Goal: Book appointment/travel/reservation

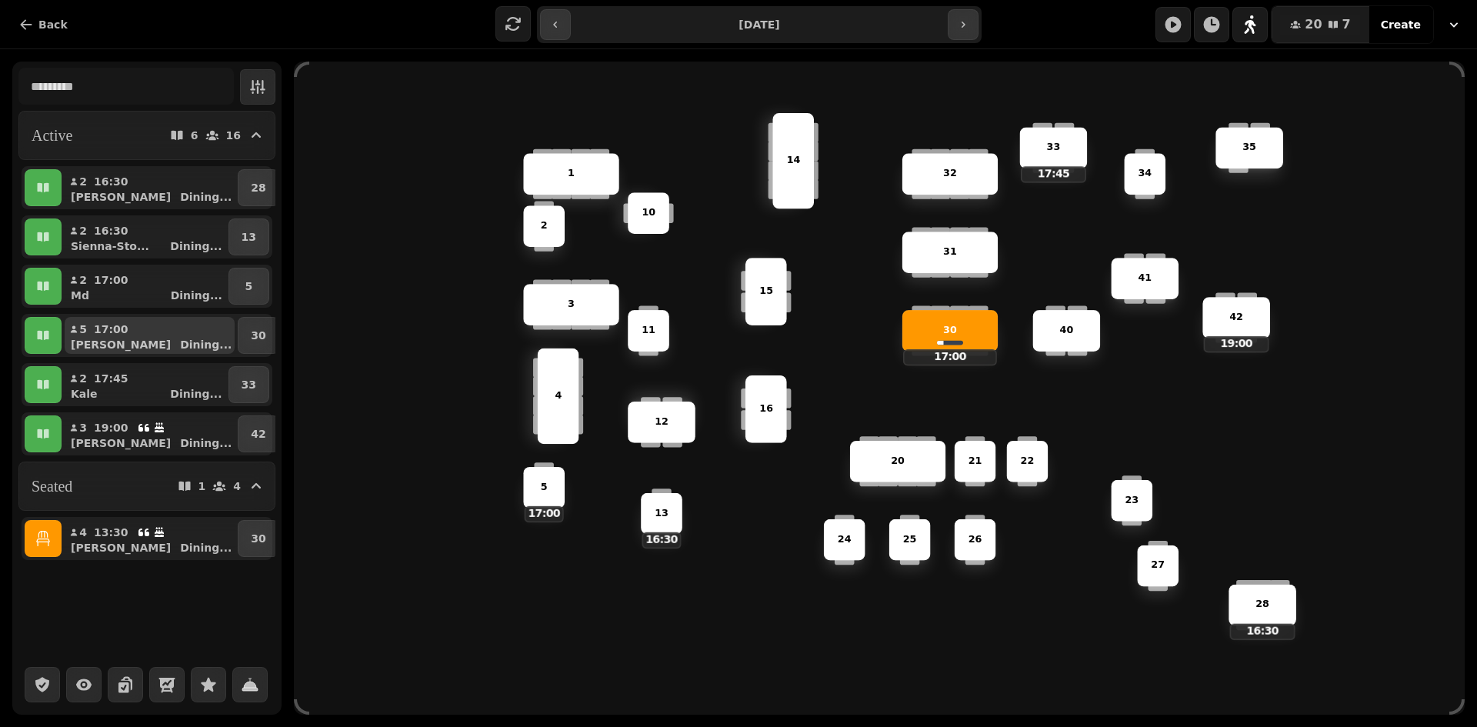
click at [161, 348] on div "[PERSON_NAME] ..." at bounding box center [156, 344] width 158 height 15
select select "**********"
select select "*"
select select "****"
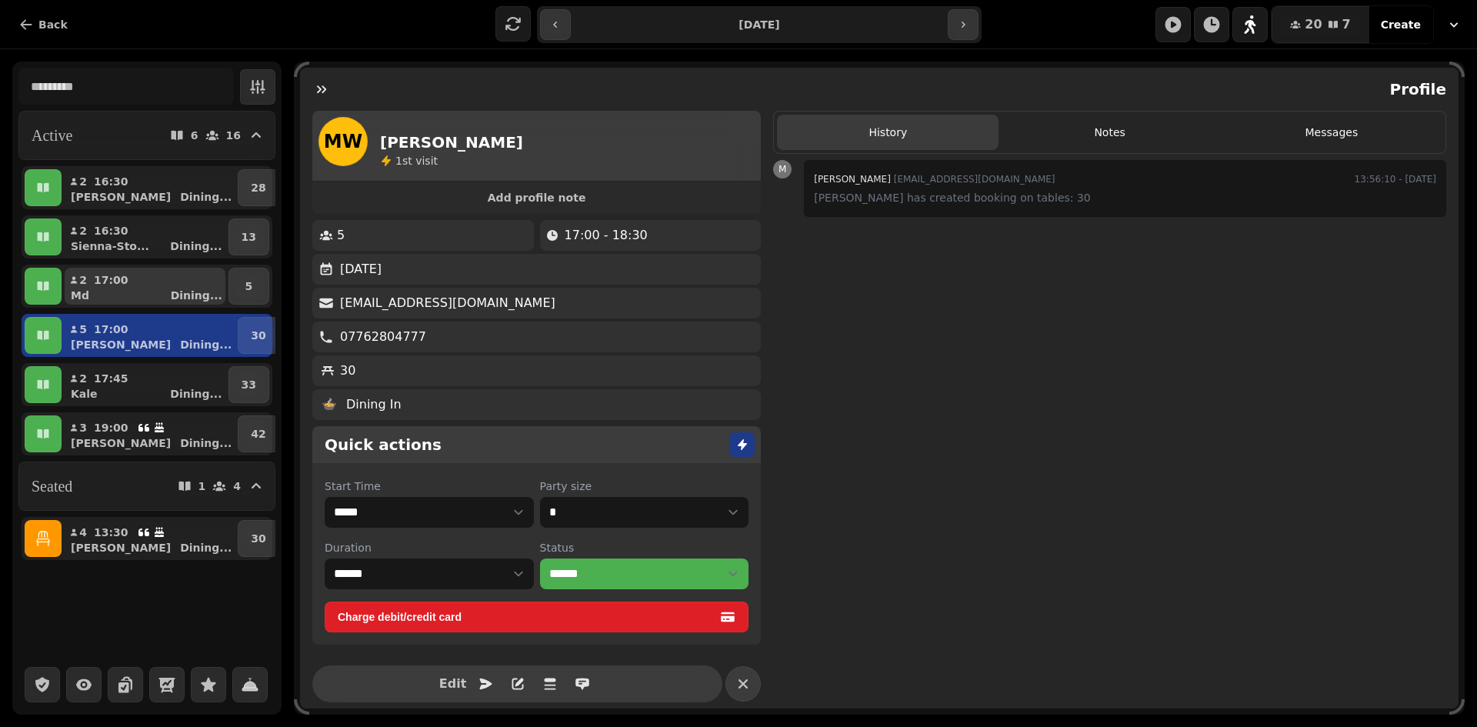
click at [159, 295] on div "Md Dining ..." at bounding box center [151, 295] width 149 height 15
select select "*"
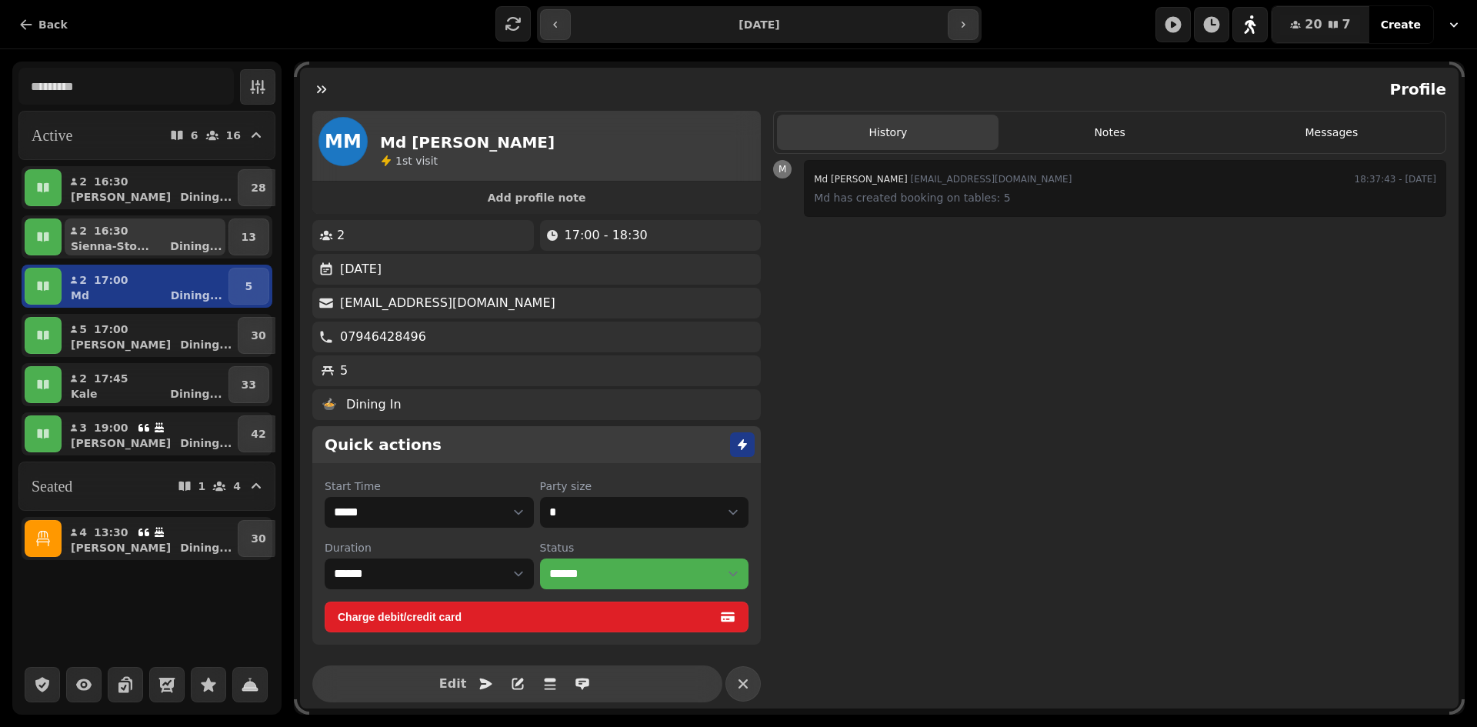
click at [161, 249] on div "Sienna-Sto... Dining ..." at bounding box center [151, 246] width 149 height 15
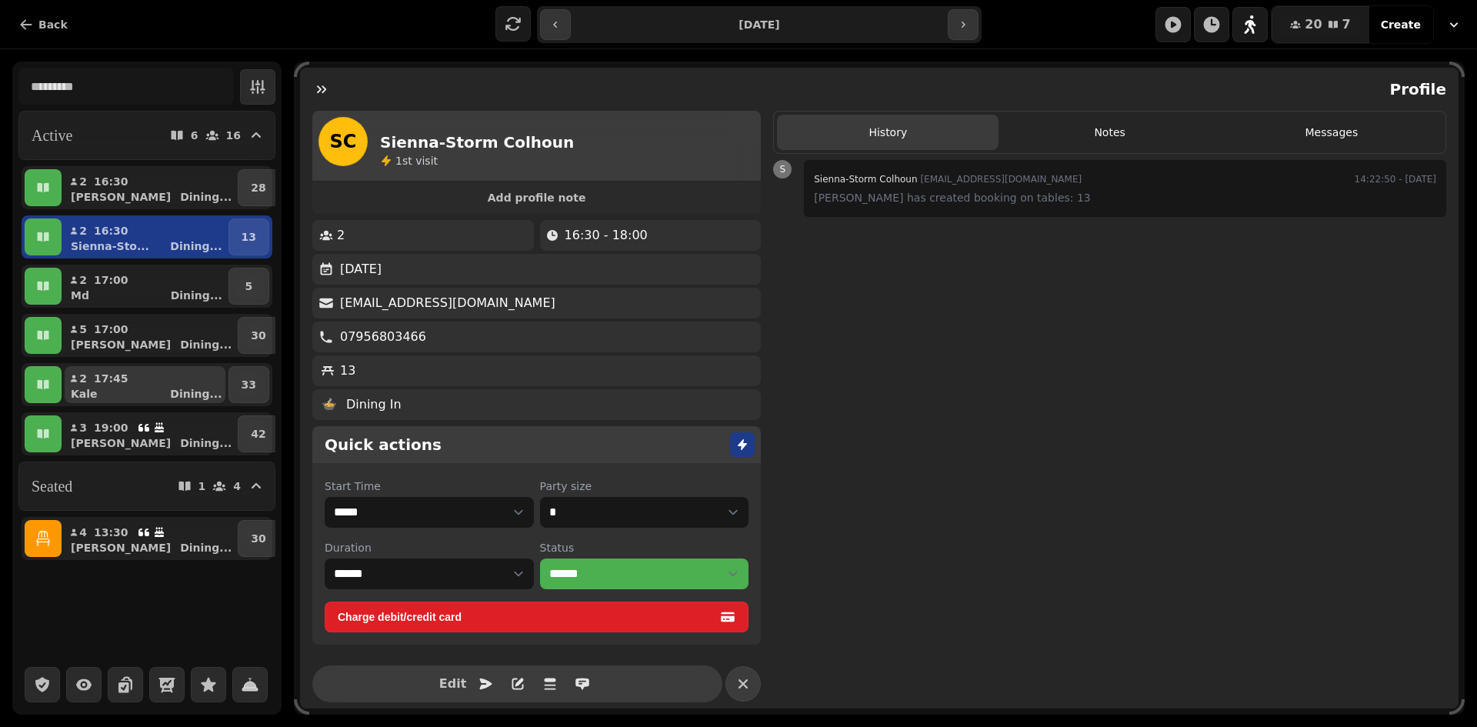
click at [108, 379] on p "17:45" at bounding box center [111, 378] width 35 height 15
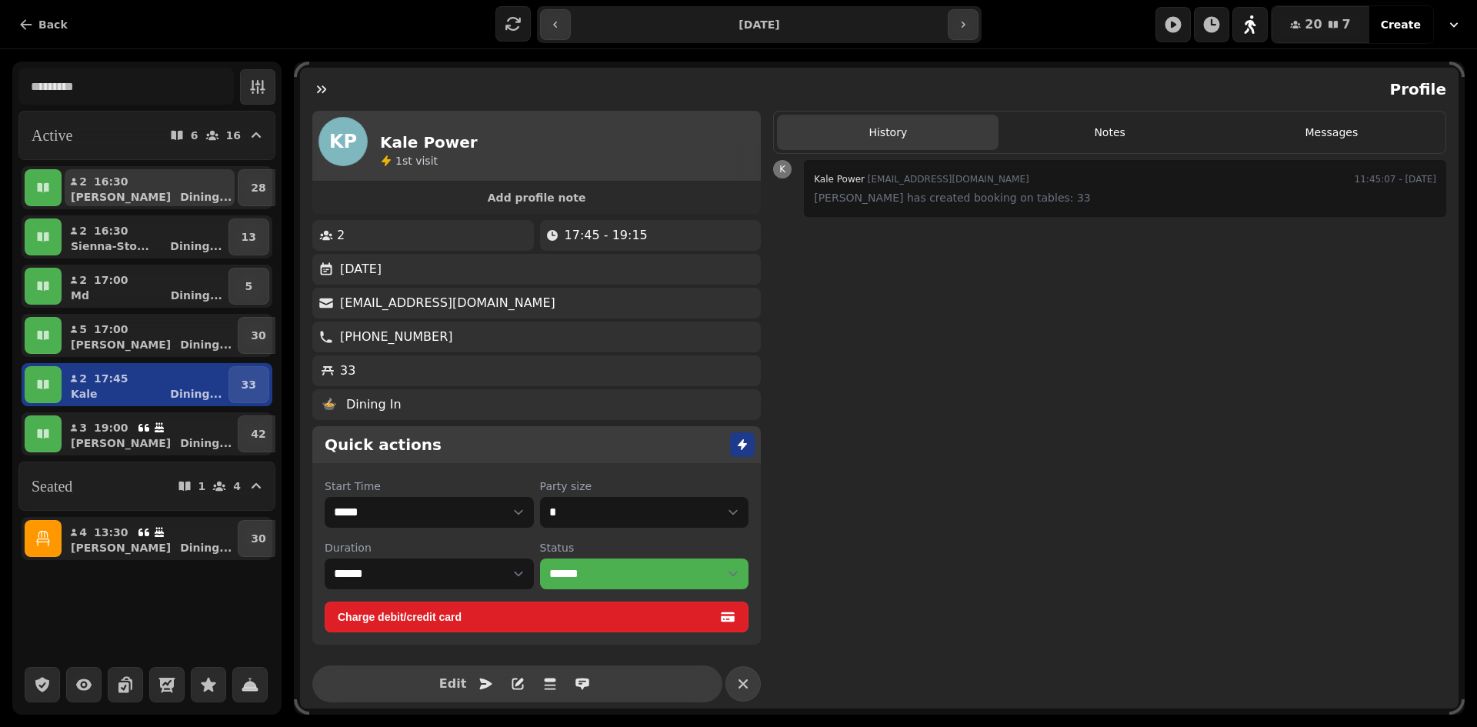
click at [153, 177] on button "2 16:30 [PERSON_NAME] ..." at bounding box center [150, 187] width 170 height 37
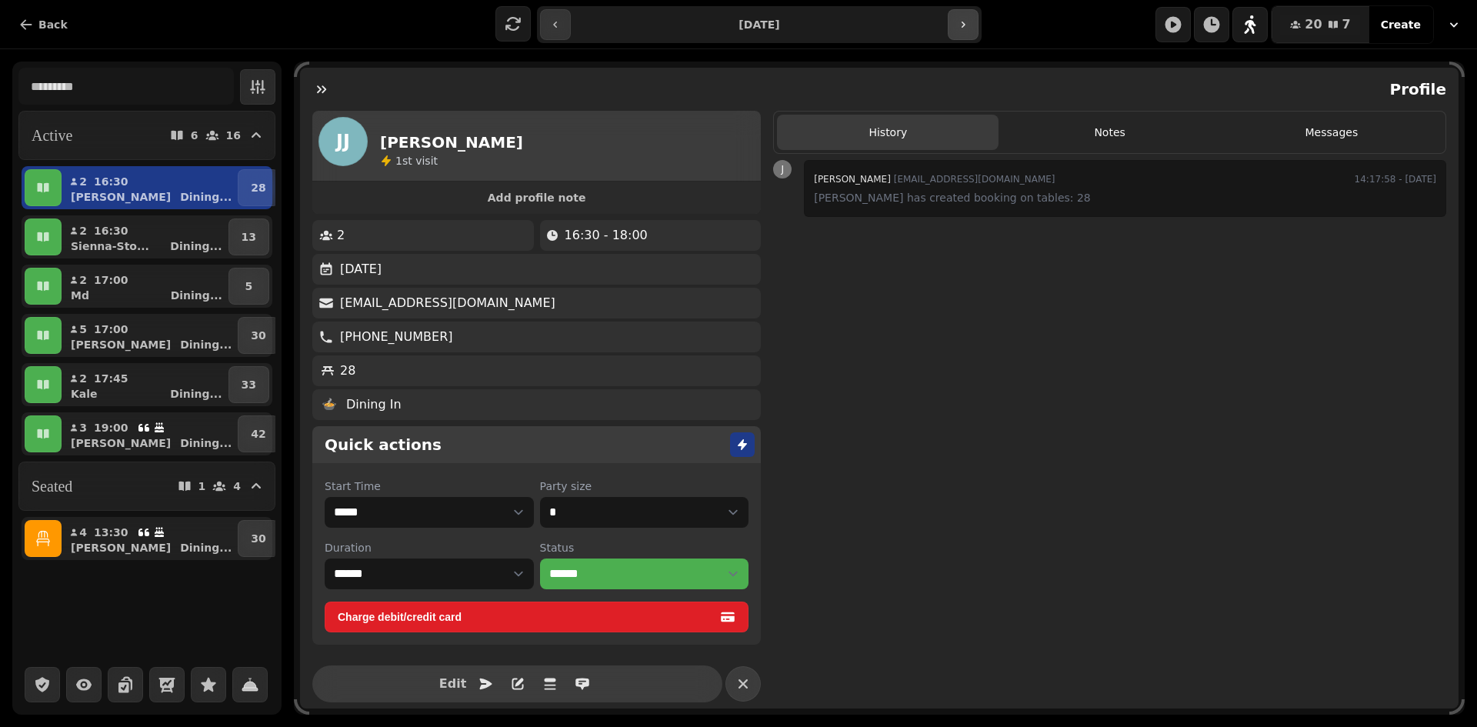
click at [958, 22] on icon "button" at bounding box center [963, 24] width 12 height 12
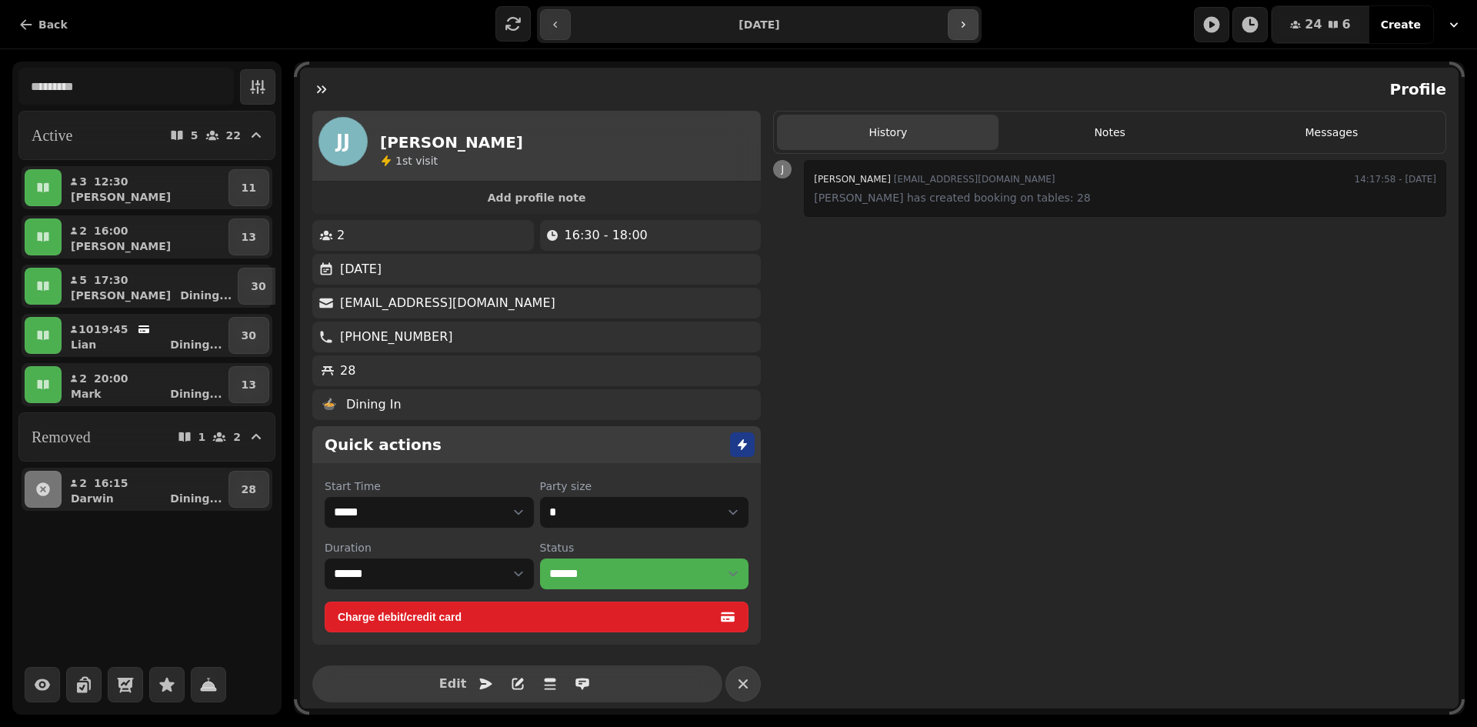
click at [954, 27] on button "button" at bounding box center [963, 24] width 31 height 31
click at [561, 32] on button "button" at bounding box center [555, 24] width 31 height 31
click at [156, 342] on div "Lian Dining ..." at bounding box center [151, 344] width 149 height 15
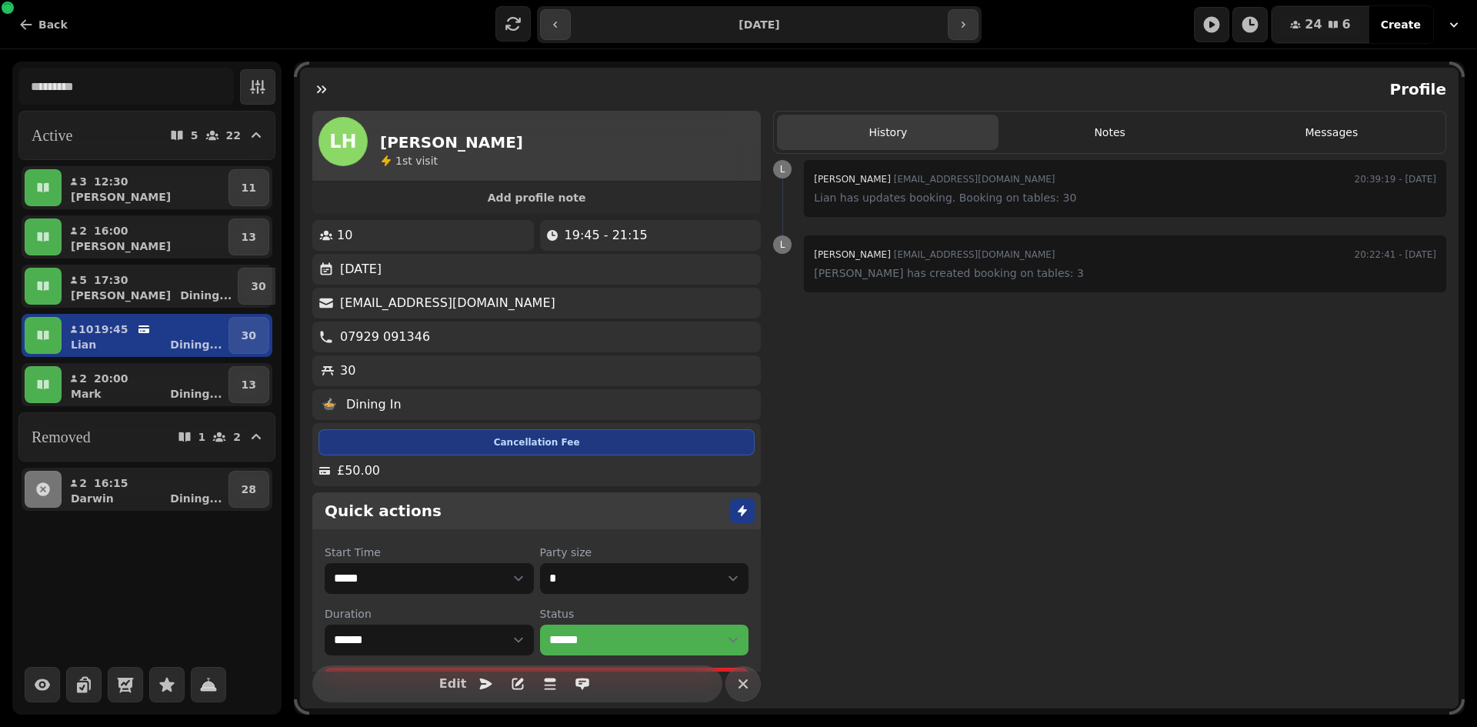
click at [963, 40] on div "**********" at bounding box center [759, 24] width 444 height 37
click at [965, 32] on button "button" at bounding box center [963, 24] width 31 height 31
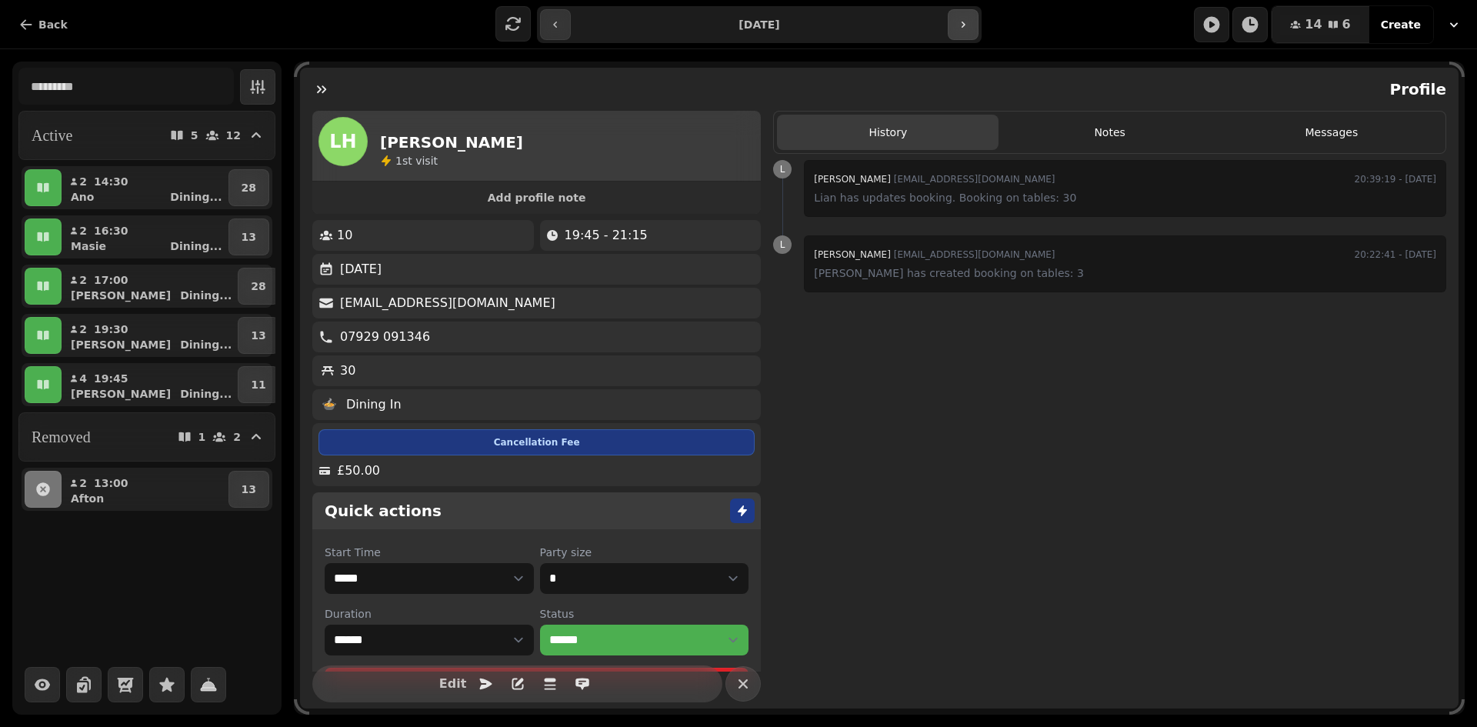
click at [965, 32] on button "button" at bounding box center [963, 24] width 31 height 31
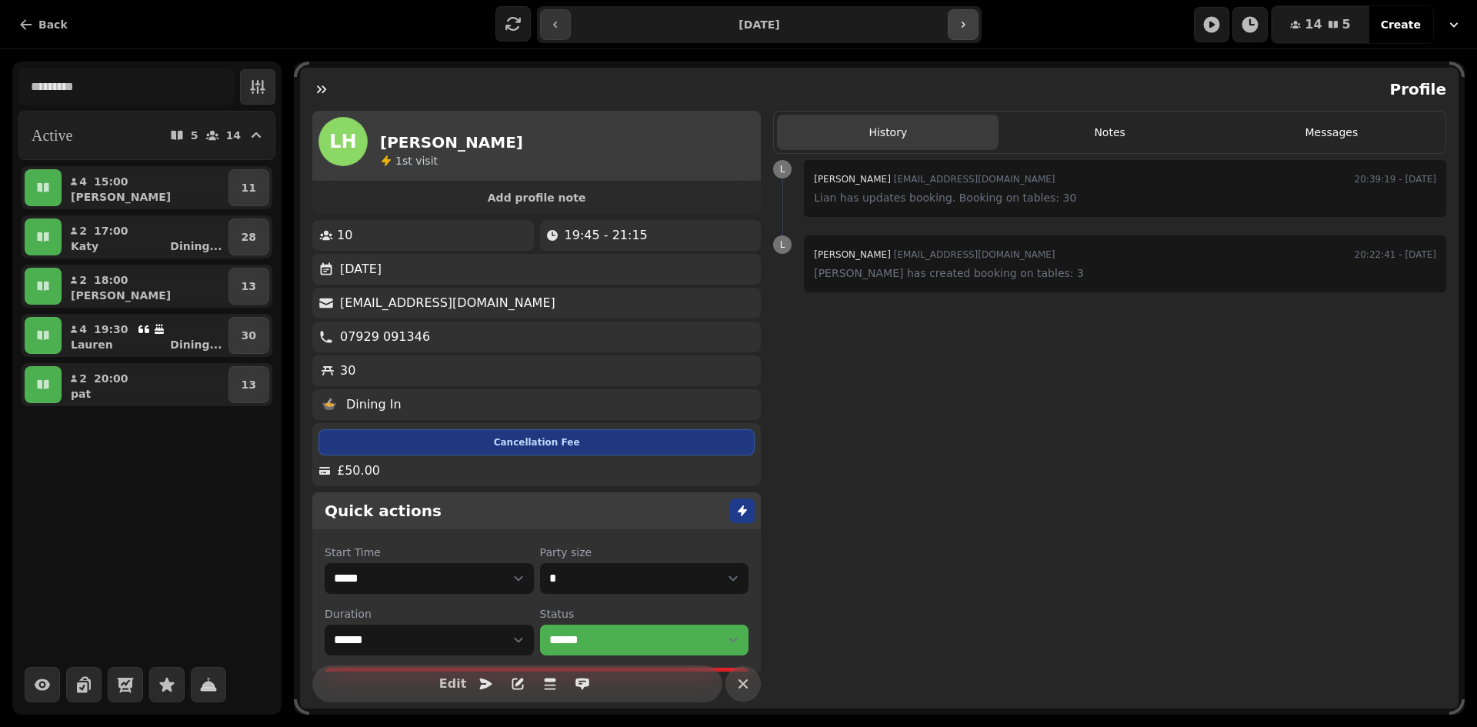
click at [965, 32] on button "button" at bounding box center [963, 24] width 31 height 31
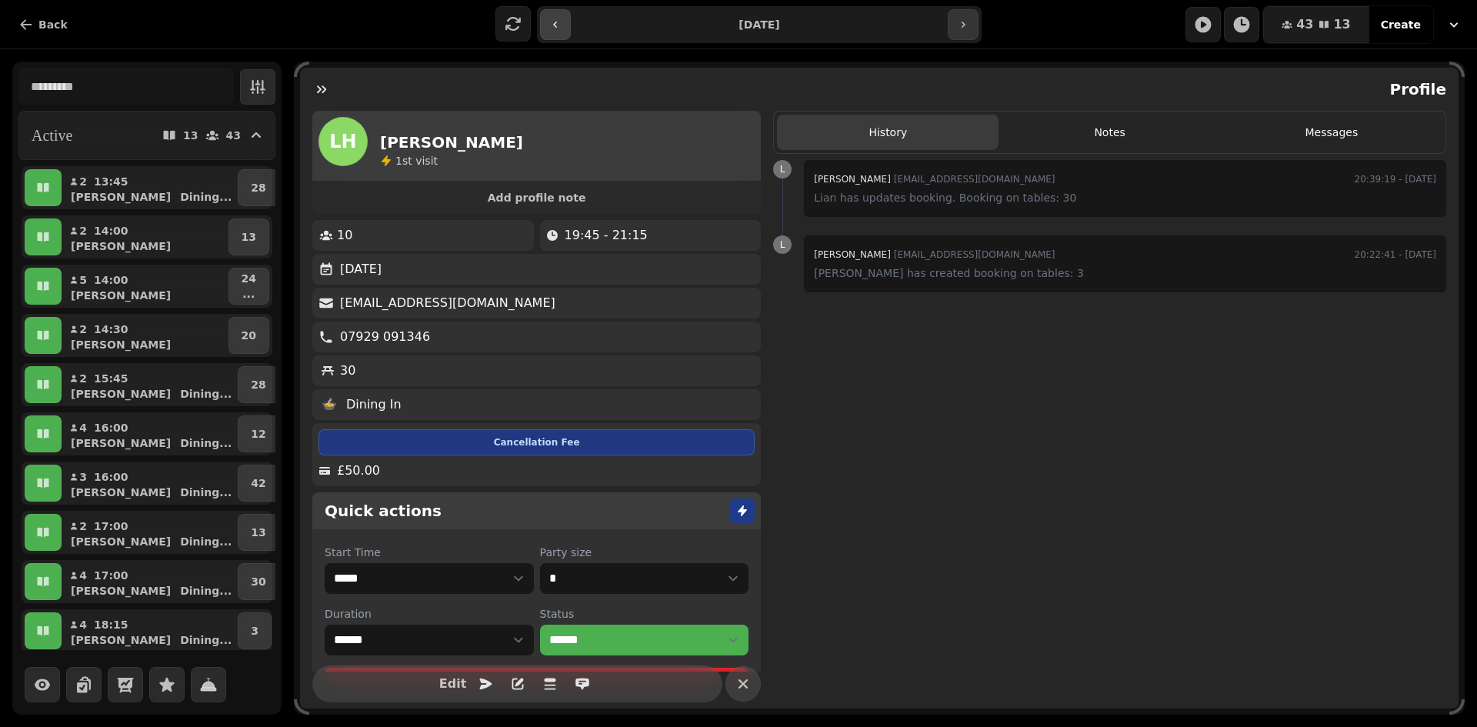
click at [561, 28] on icon "button" at bounding box center [555, 24] width 12 height 12
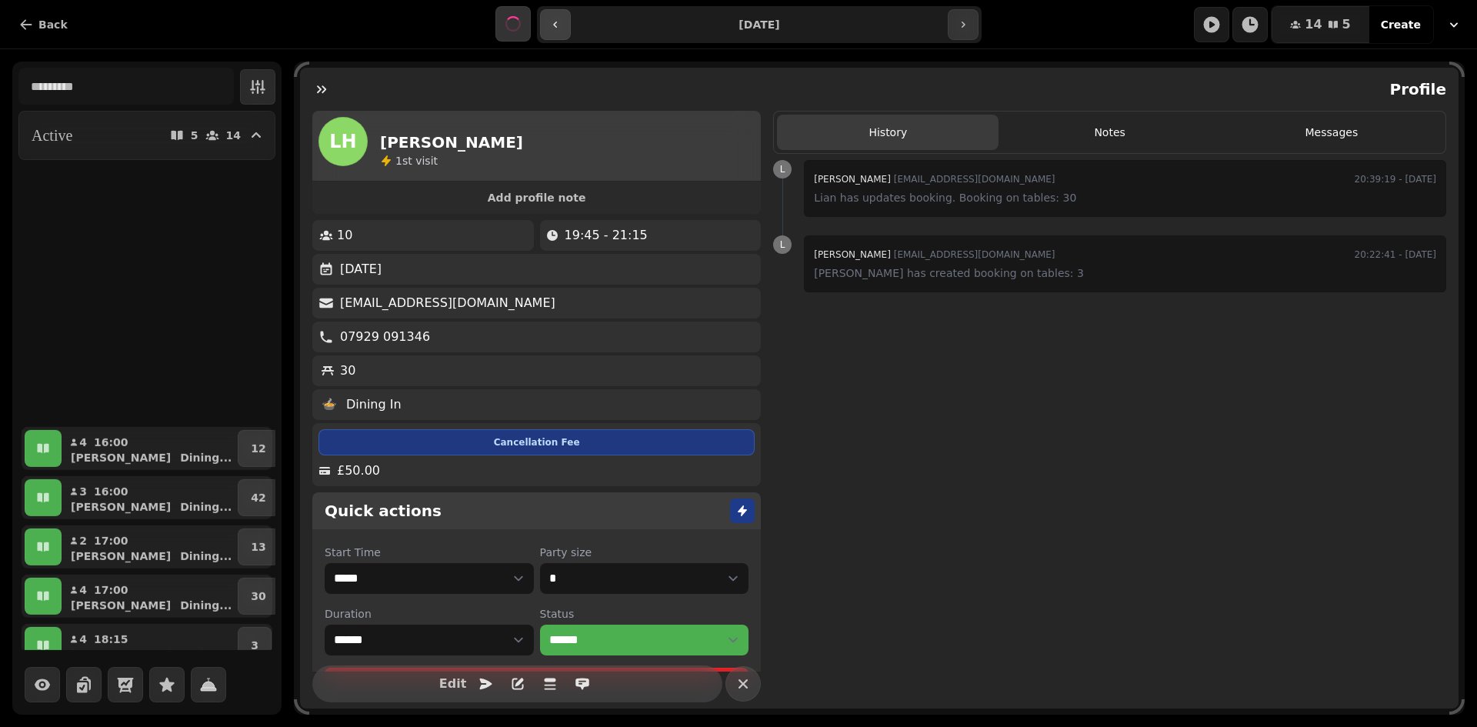
click at [561, 28] on icon "button" at bounding box center [555, 24] width 12 height 12
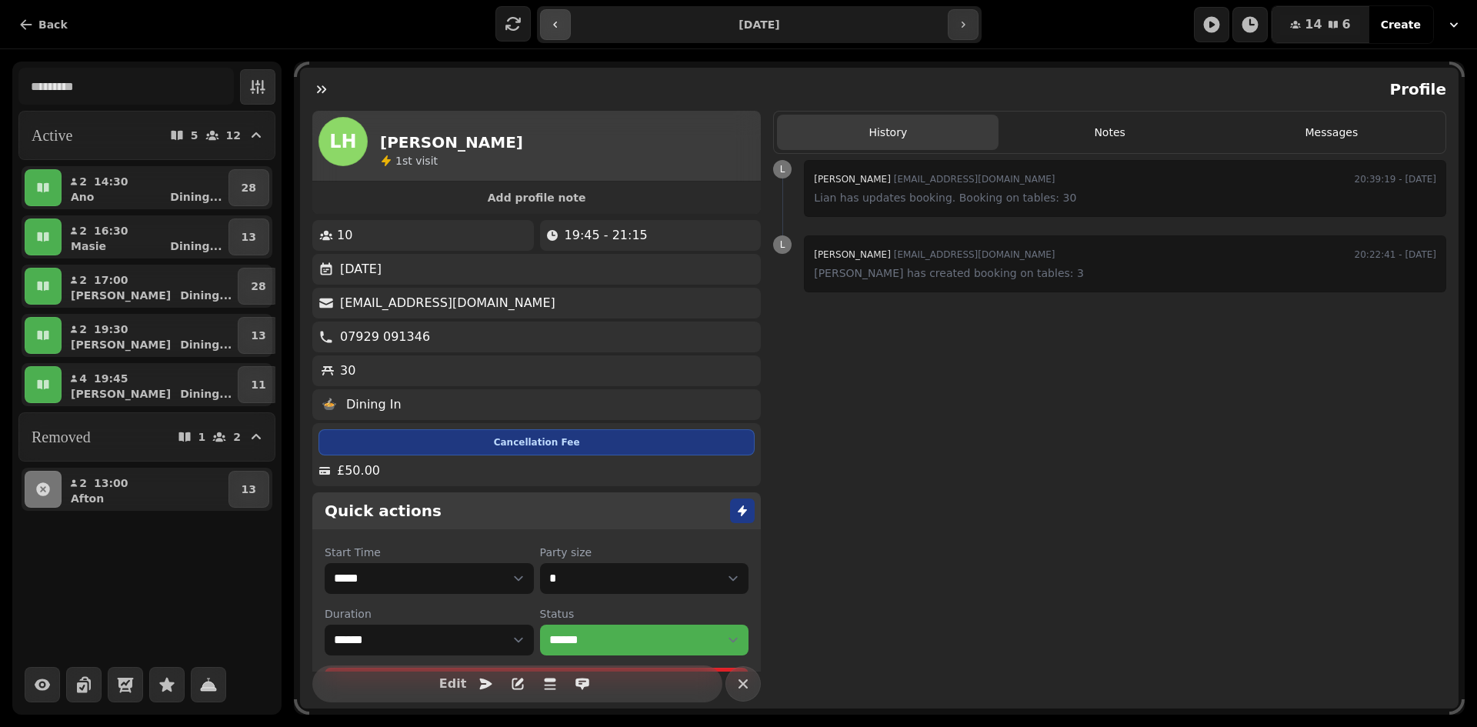
click at [561, 28] on icon "button" at bounding box center [555, 24] width 12 height 12
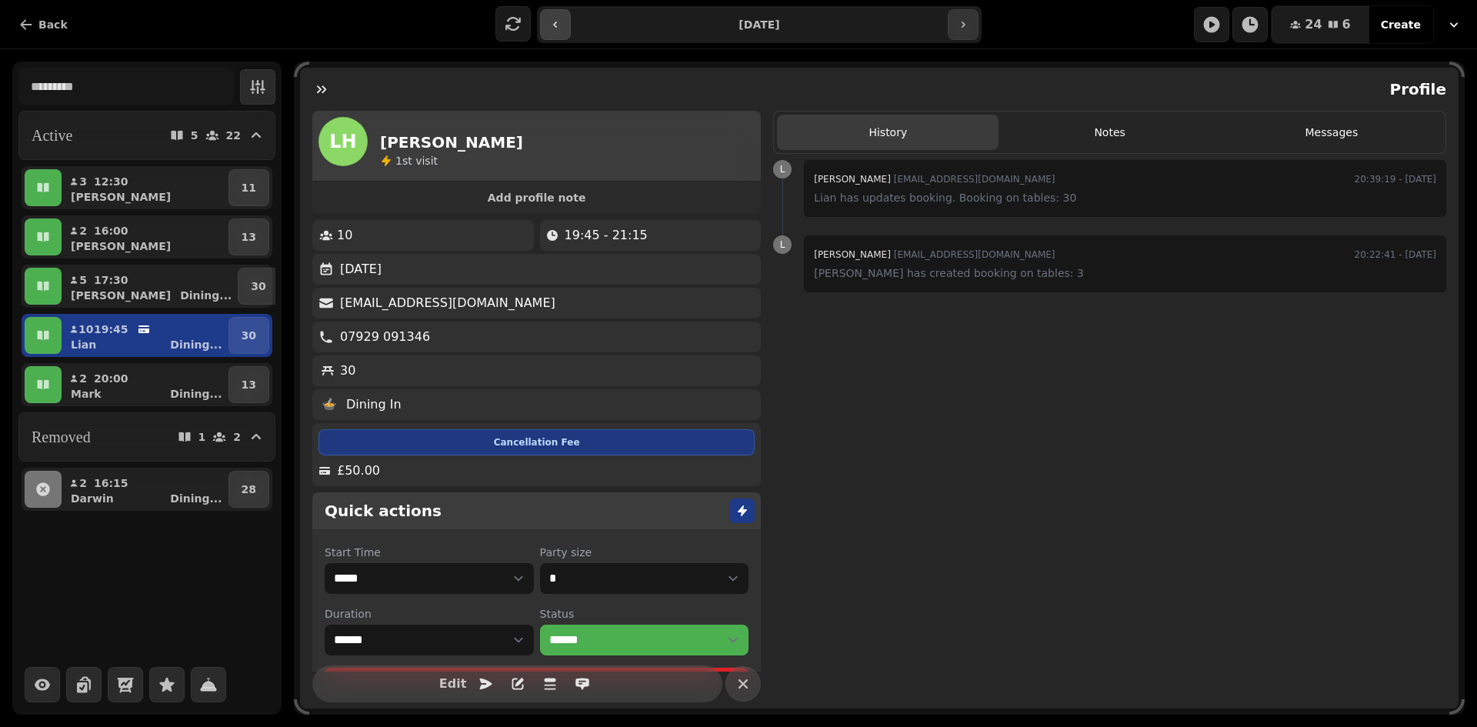
click at [561, 28] on icon "button" at bounding box center [555, 24] width 12 height 12
type input "**********"
